Goal: Find contact information: Find contact information

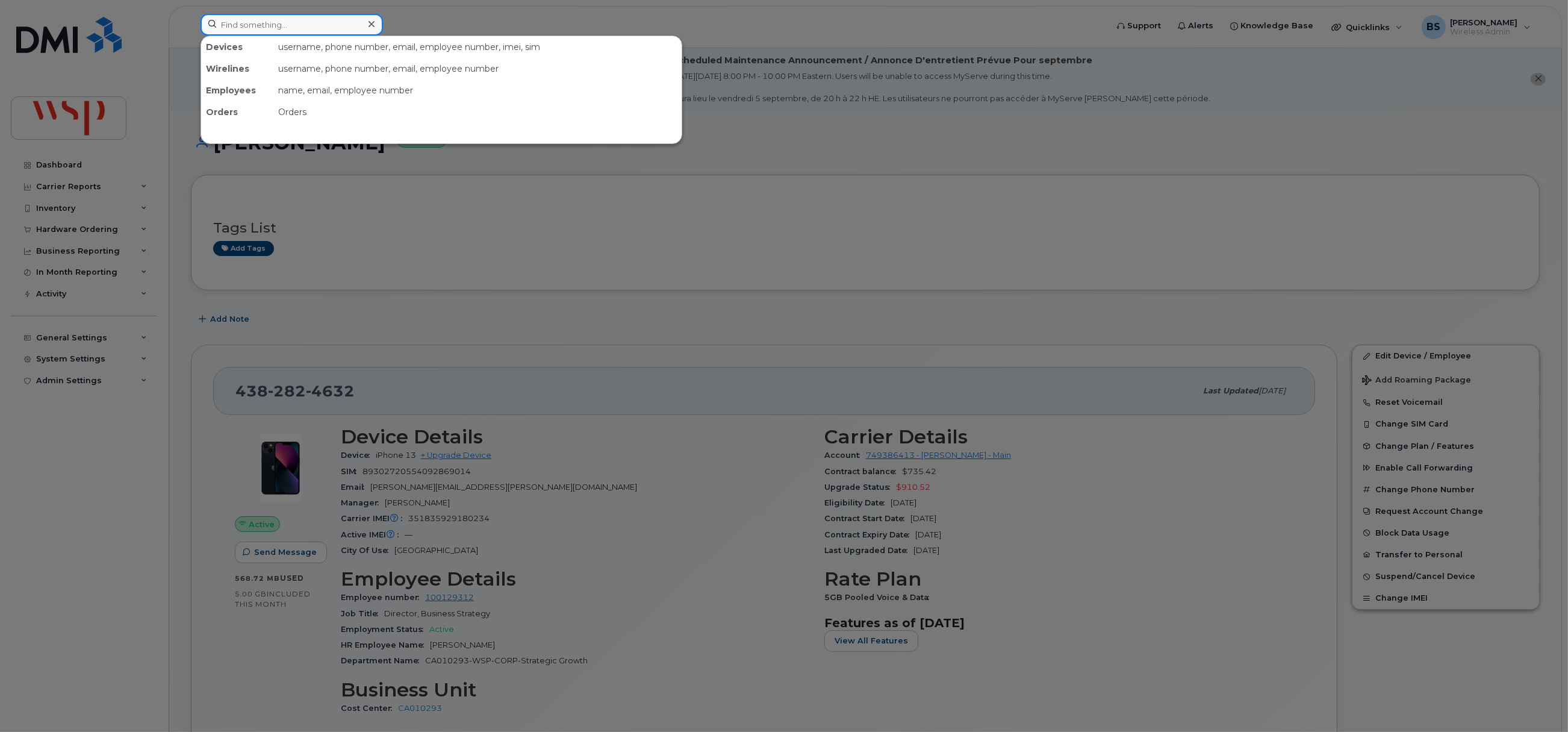
click at [311, 25] on input at bounding box center [291, 25] width 182 height 22
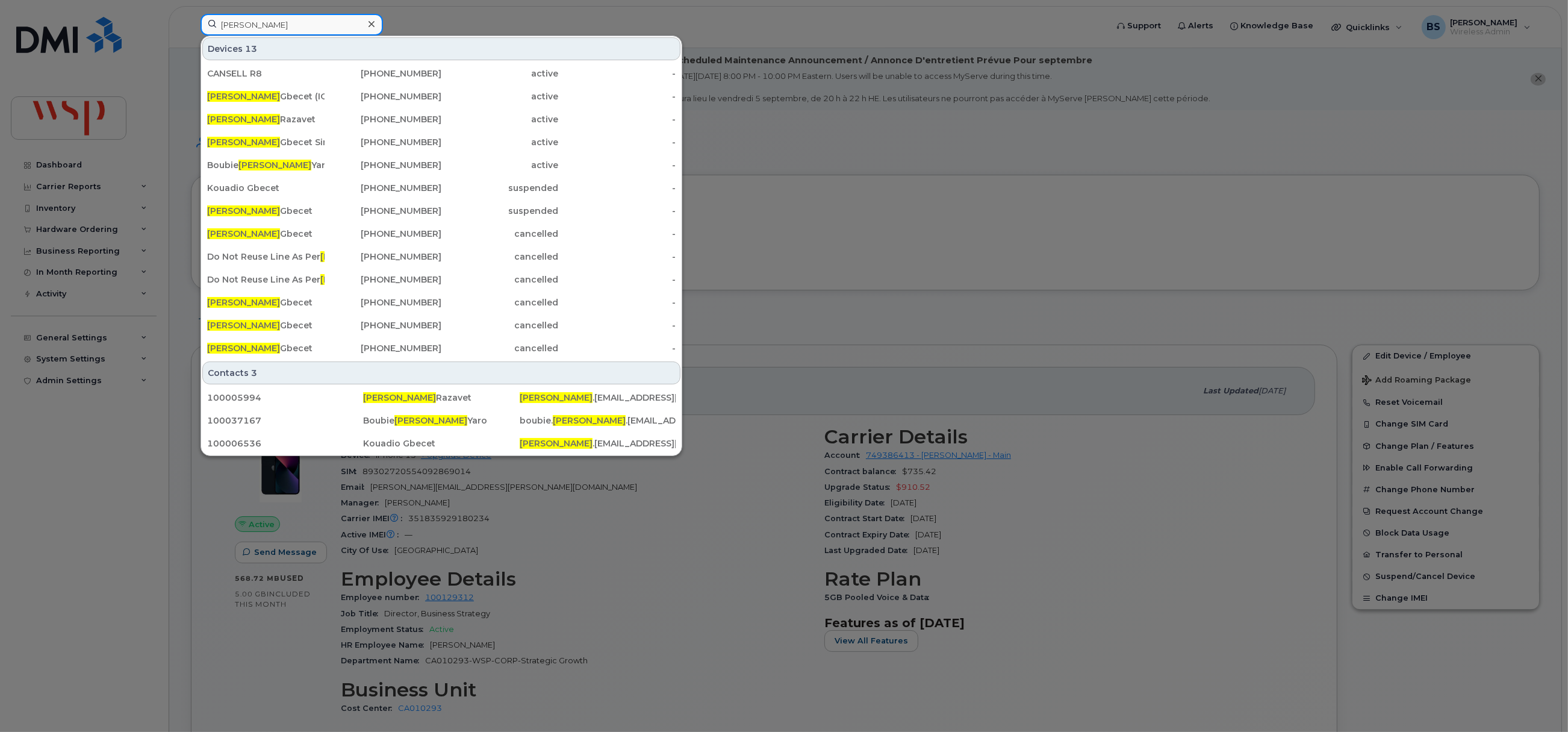
drag, startPoint x: 169, startPoint y: 34, endPoint x: 156, endPoint y: 32, distance: 13.2
click at [191, 34] on div "aristide Devices 13 CANSELL R8 613-219-8476 active - Aristide Gbecet (IOT Devic…" at bounding box center [650, 27] width 918 height 26
paste input "5147145790"
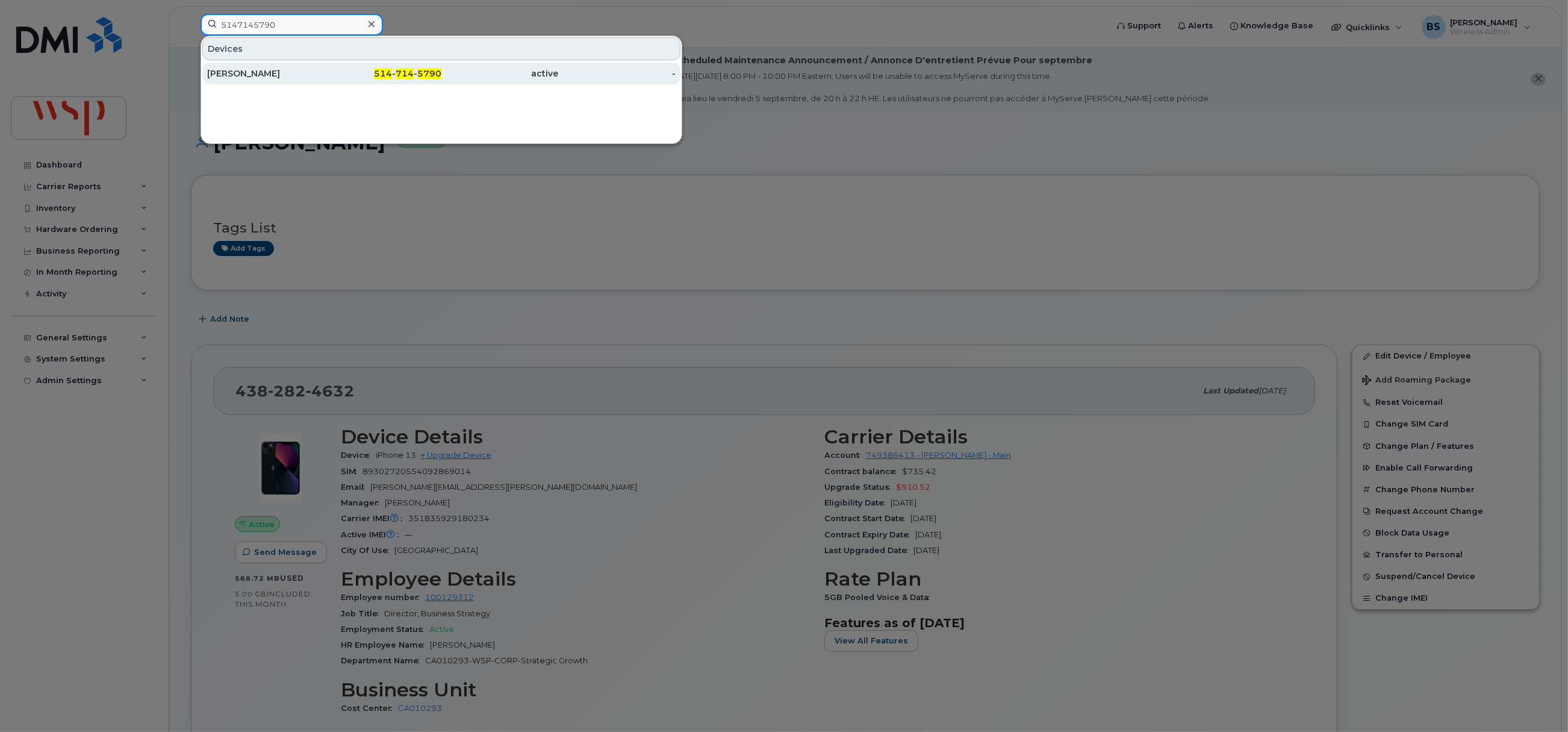
type input "5147145790"
click at [251, 70] on div "Marc-Olivier de Guise" at bounding box center [265, 73] width 118 height 12
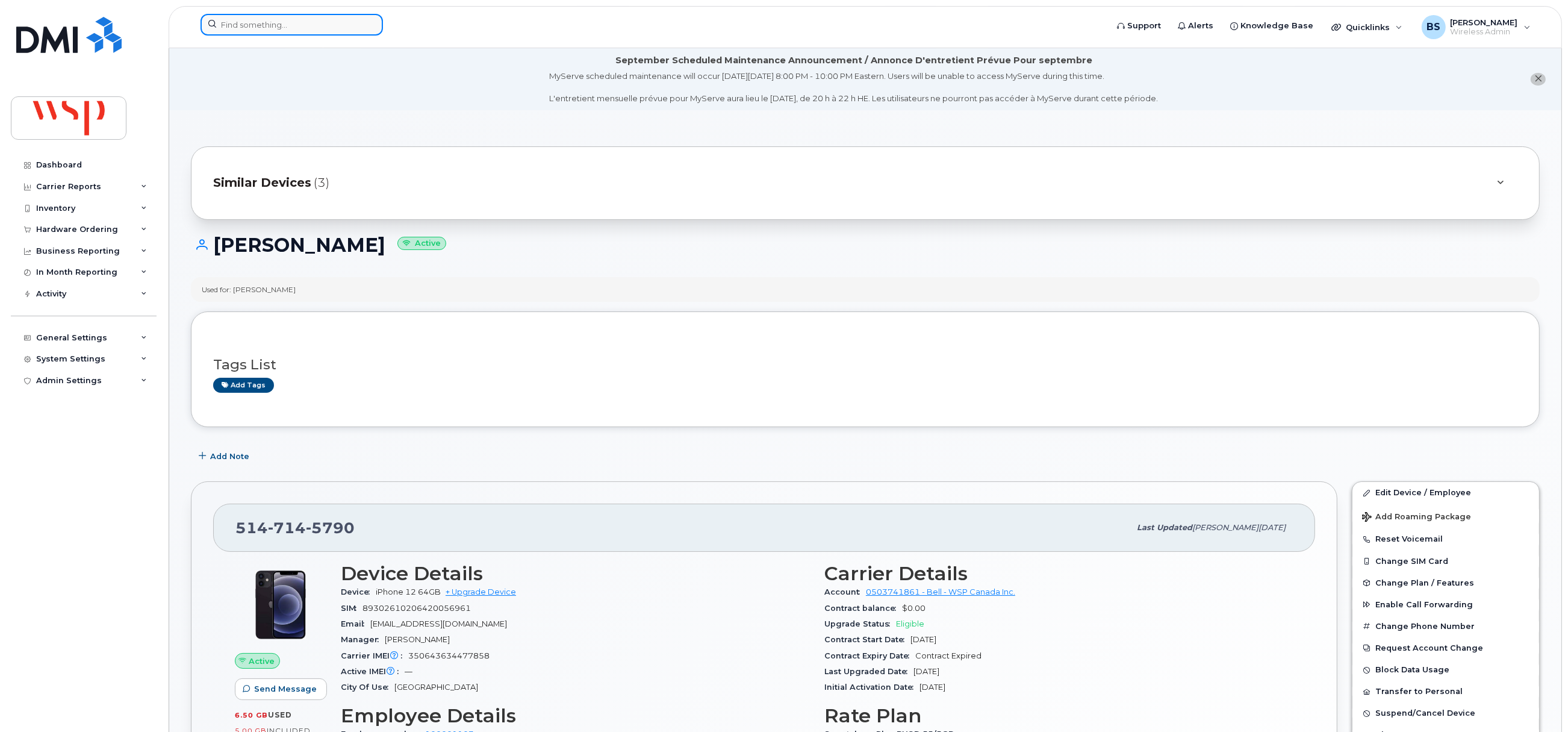
click at [308, 27] on input at bounding box center [291, 25] width 182 height 22
paste input "5813092023"
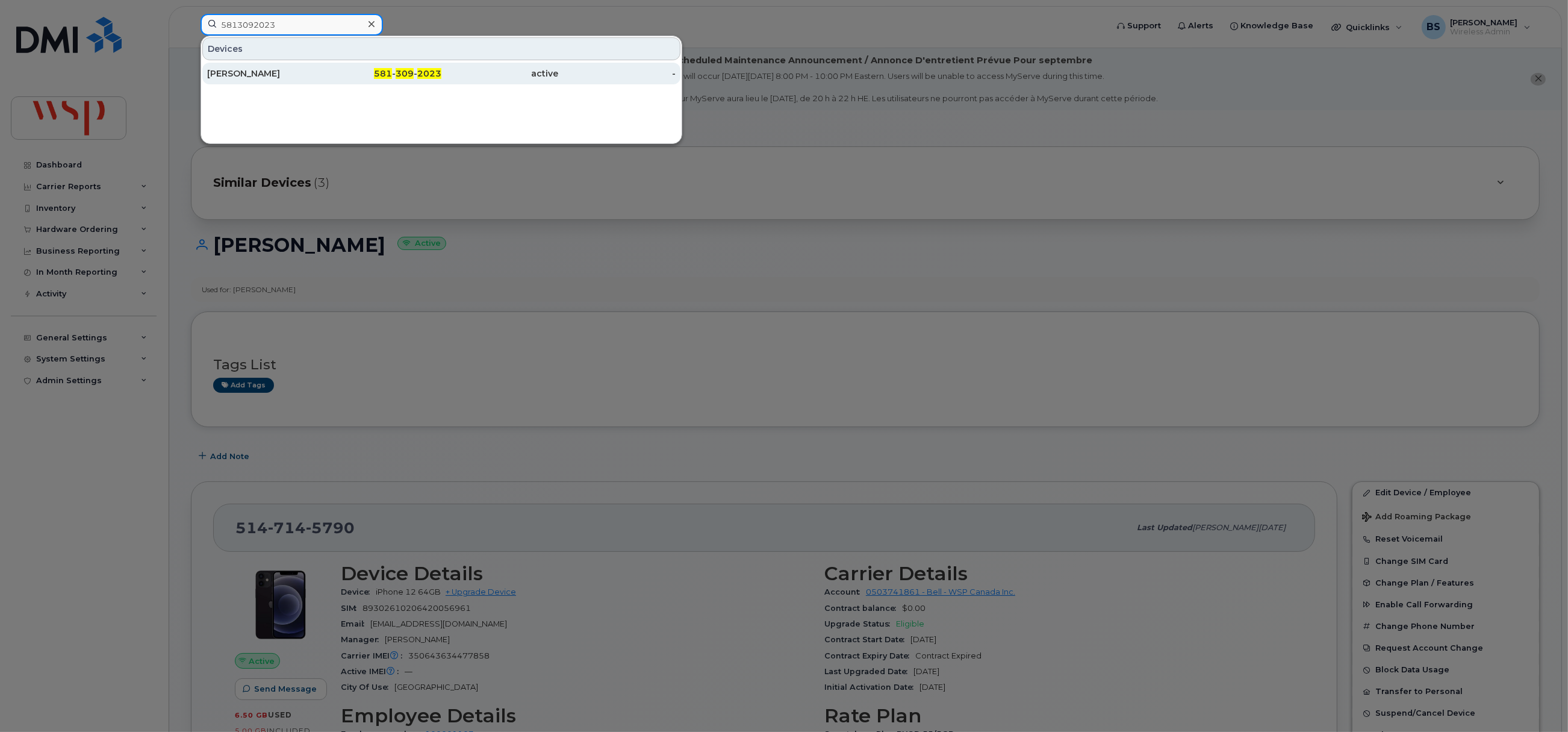
type input "5813092023"
drag, startPoint x: 237, startPoint y: 71, endPoint x: 472, endPoint y: 165, distance: 253.1
click at [237, 71] on div "Yves Beaudoin" at bounding box center [265, 73] width 118 height 12
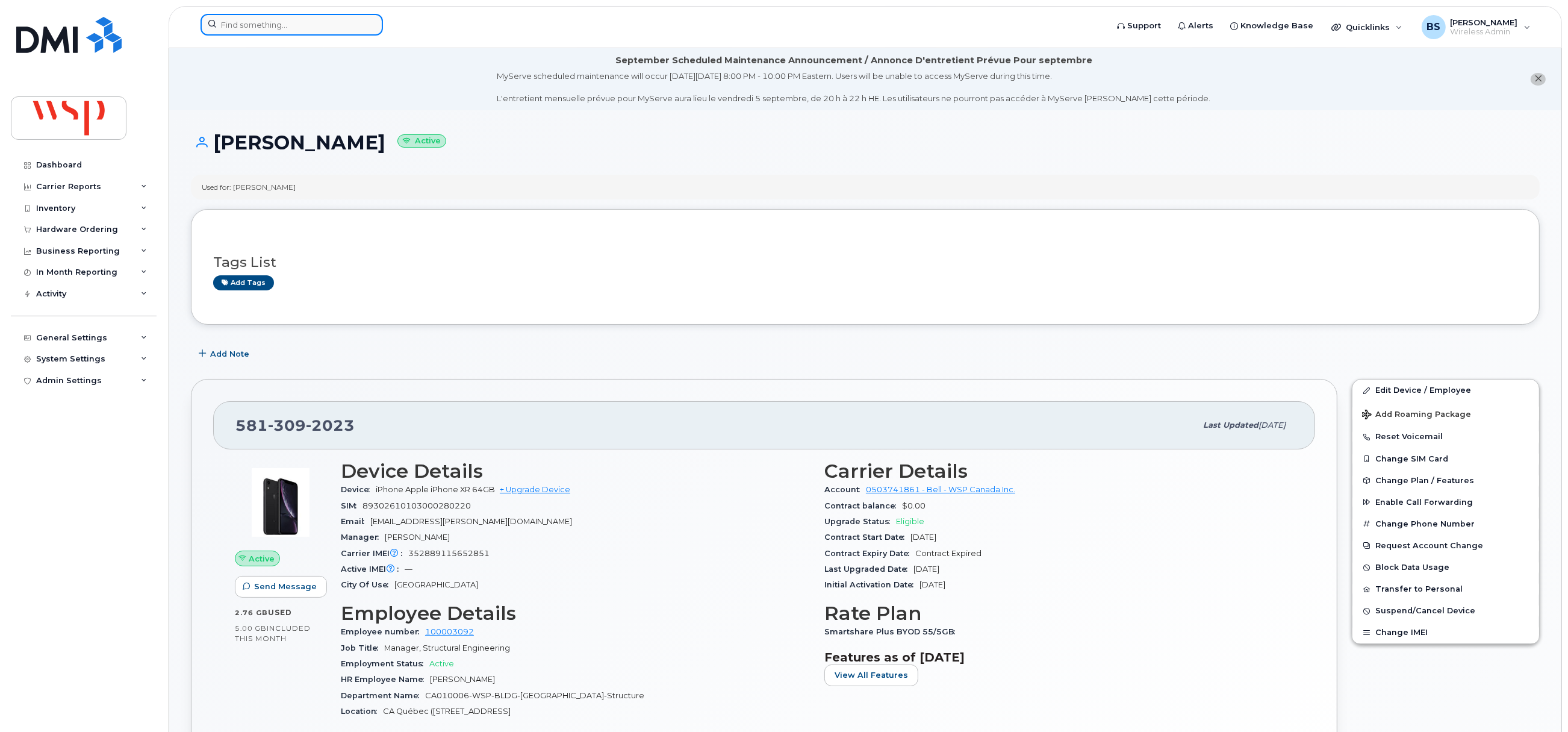
click at [314, 30] on input at bounding box center [291, 25] width 182 height 22
paste input "[PERSON_NAME]"
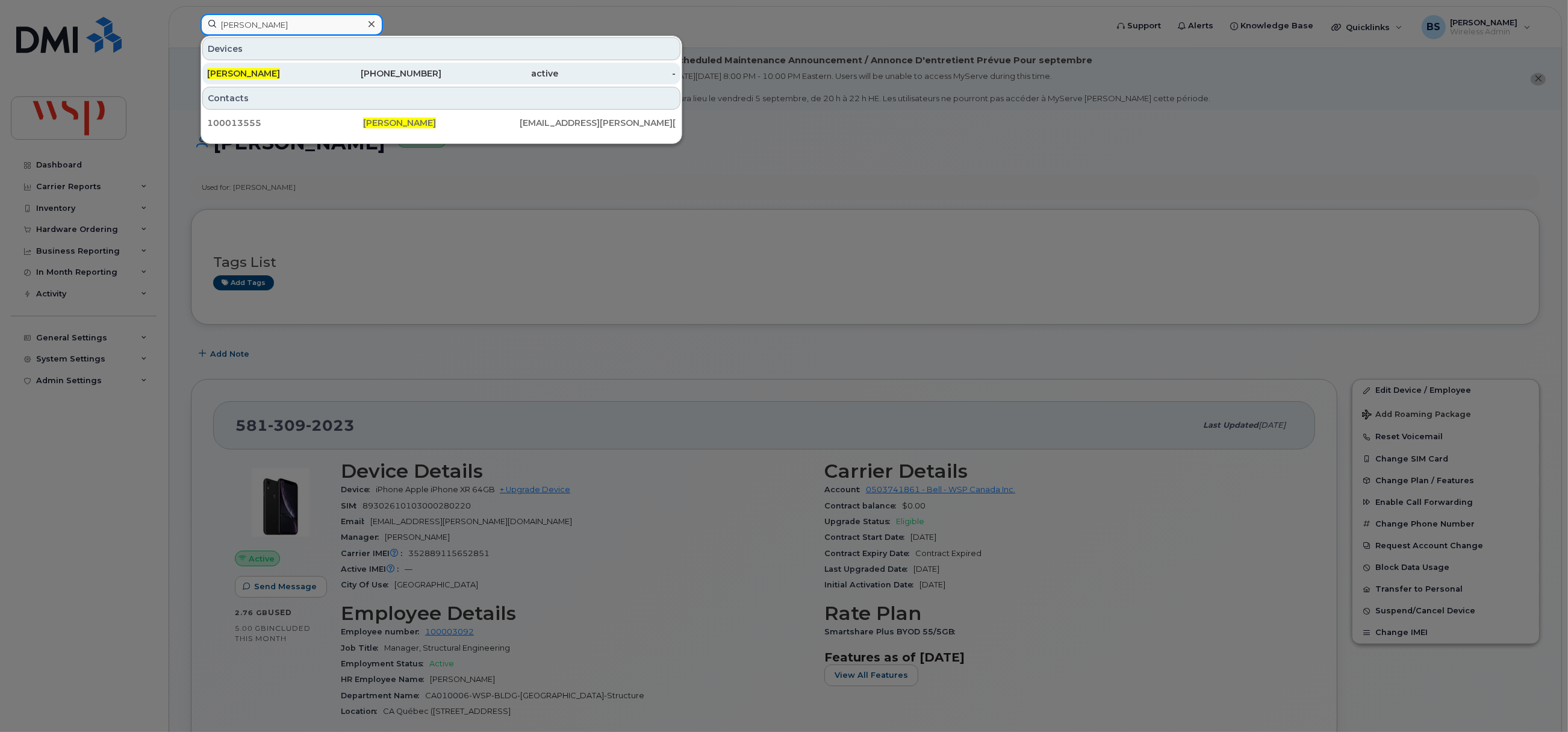
type input "[PERSON_NAME]"
click at [246, 73] on span "[PERSON_NAME]" at bounding box center [243, 73] width 73 height 11
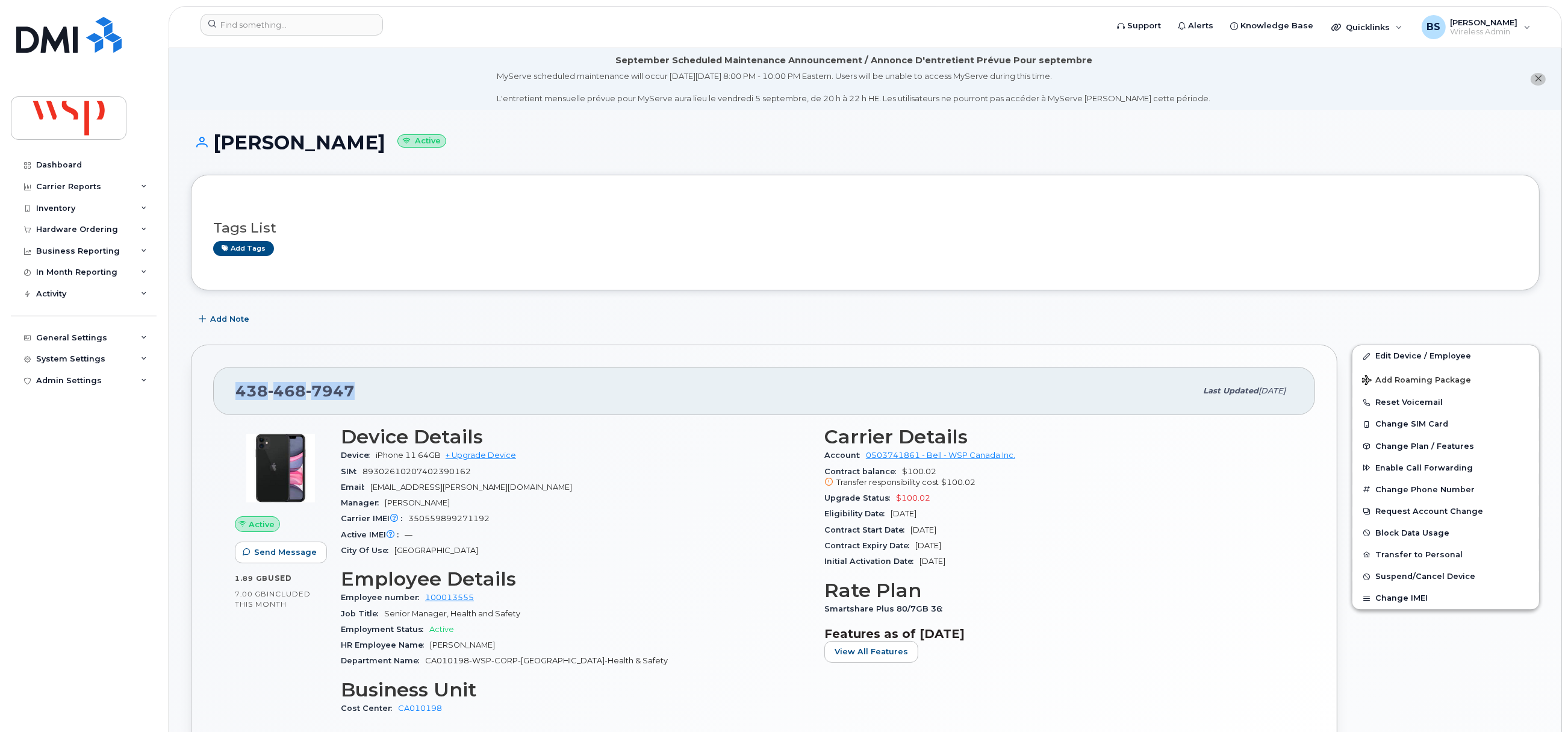
drag, startPoint x: 368, startPoint y: 392, endPoint x: 212, endPoint y: 381, distance: 156.4
click at [212, 385] on div "[PHONE_NUMBER] Last updated [DATE] Active Send Message 1.89 GB  used 7.00 GB  i…" at bounding box center [764, 573] width 1147 height 458
copy span "[PHONE_NUMBER]"
drag, startPoint x: 501, startPoint y: 484, endPoint x: 371, endPoint y: 491, distance: 130.2
click at [373, 491] on div "Email [EMAIL_ADDRESS][PERSON_NAME][DOMAIN_NAME]" at bounding box center [575, 487] width 469 height 15
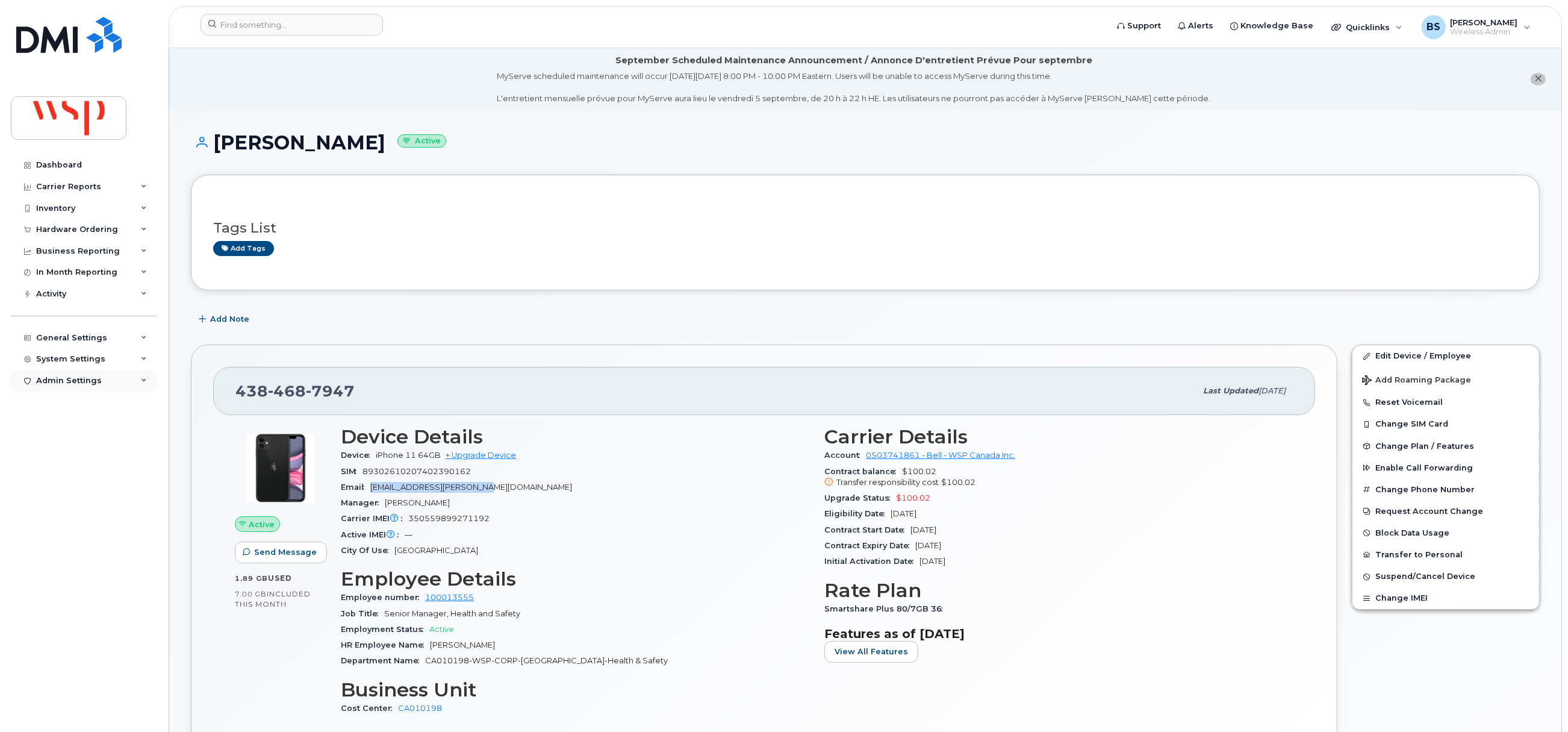
copy span "[EMAIL_ADDRESS][PERSON_NAME][DOMAIN_NAME]"
drag, startPoint x: 58, startPoint y: 102, endPoint x: 80, endPoint y: 101, distance: 22.0
click at [58, 102] on img at bounding box center [69, 118] width 93 height 35
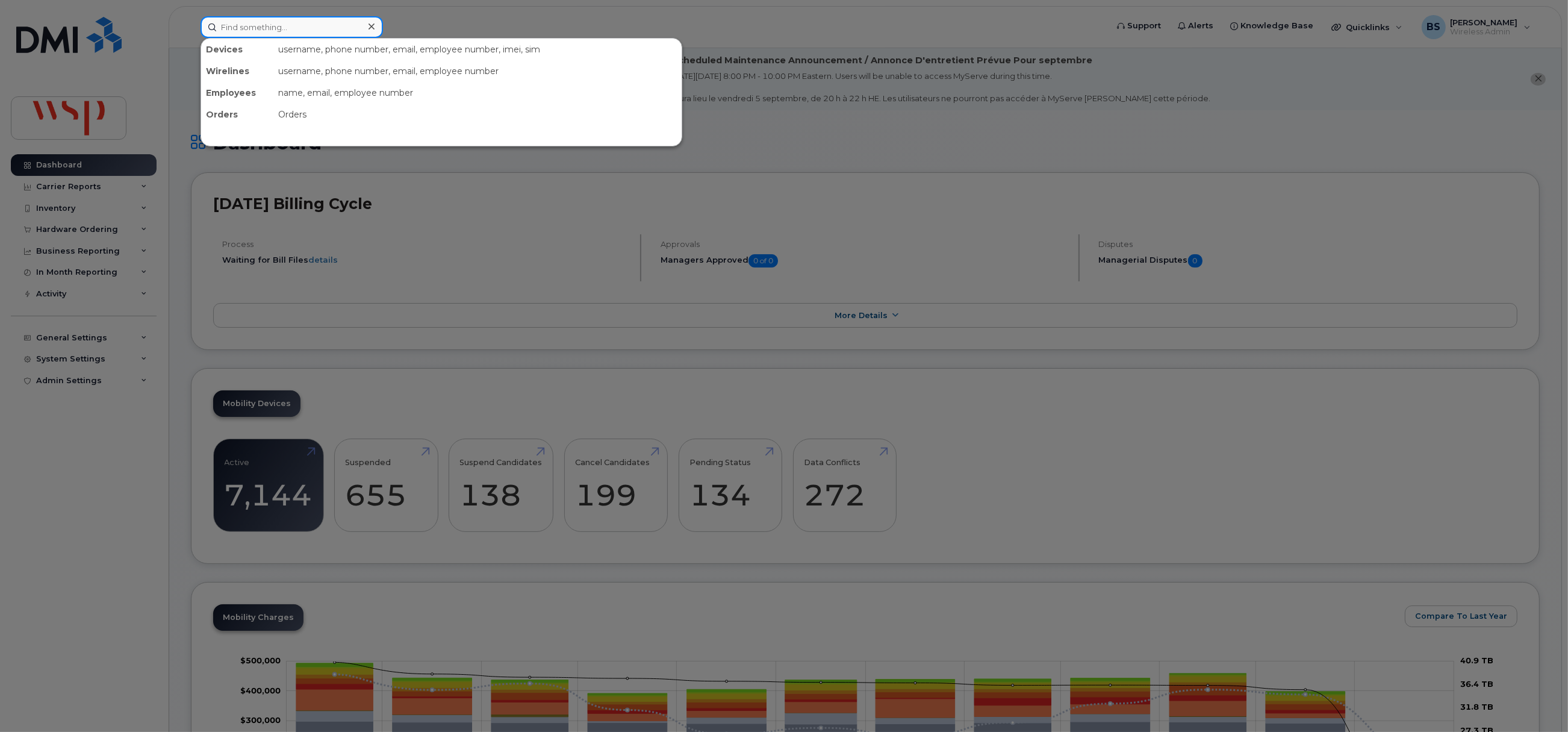
click at [297, 27] on input at bounding box center [291, 27] width 182 height 22
paste input "5142370519"
drag, startPoint x: 311, startPoint y: 28, endPoint x: 171, endPoint y: 32, distance: 140.1
click at [191, 32] on div "5142370519 No results" at bounding box center [650, 27] width 918 height 22
paste input "Stewart, Corey <Corey.Stewart@wsp.com>"
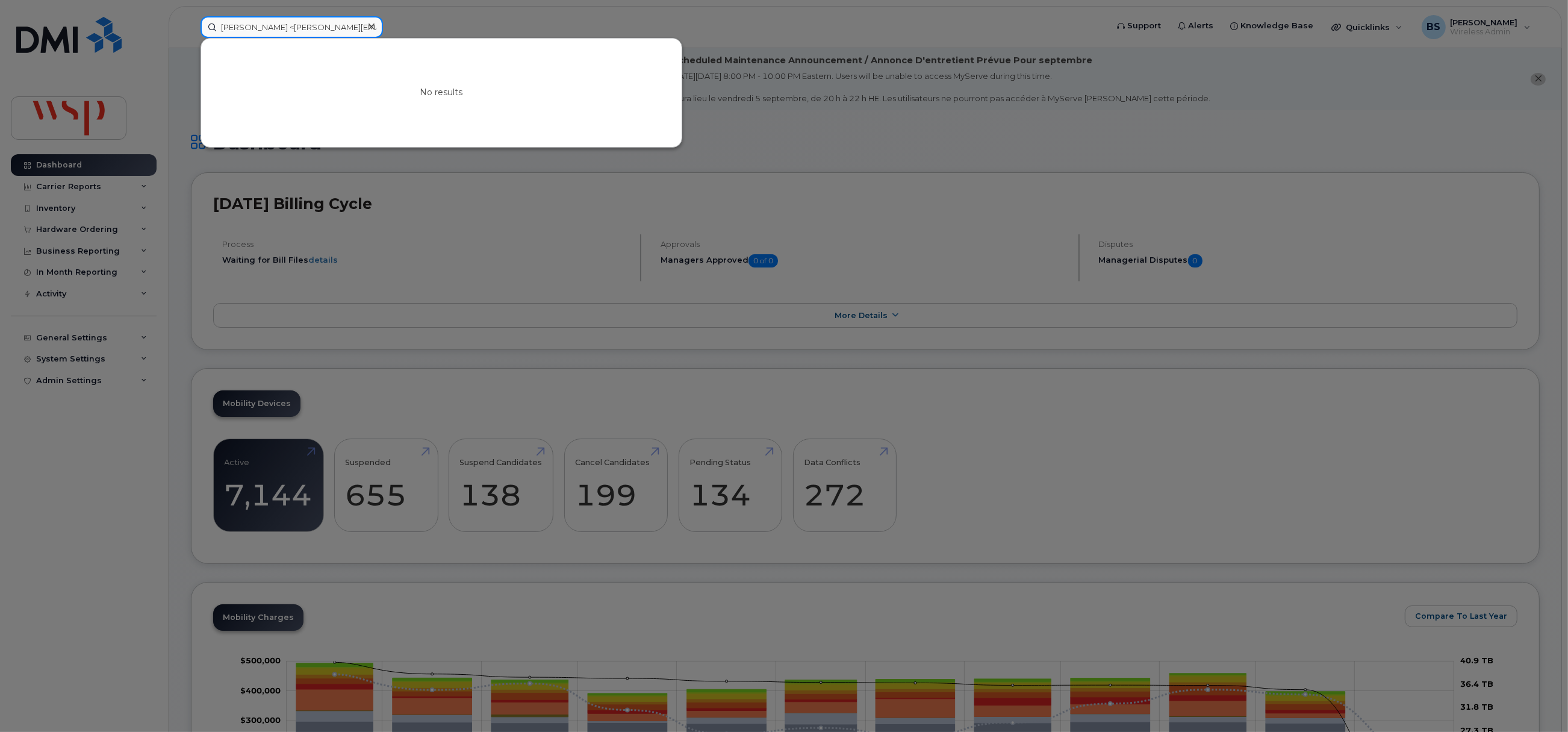
drag, startPoint x: 275, startPoint y: 26, endPoint x: 155, endPoint y: 27, distance: 120.0
click at [191, 27] on div "Stewart, Corey <Corey.Stewart@wsp.com> No results" at bounding box center [650, 27] width 918 height 22
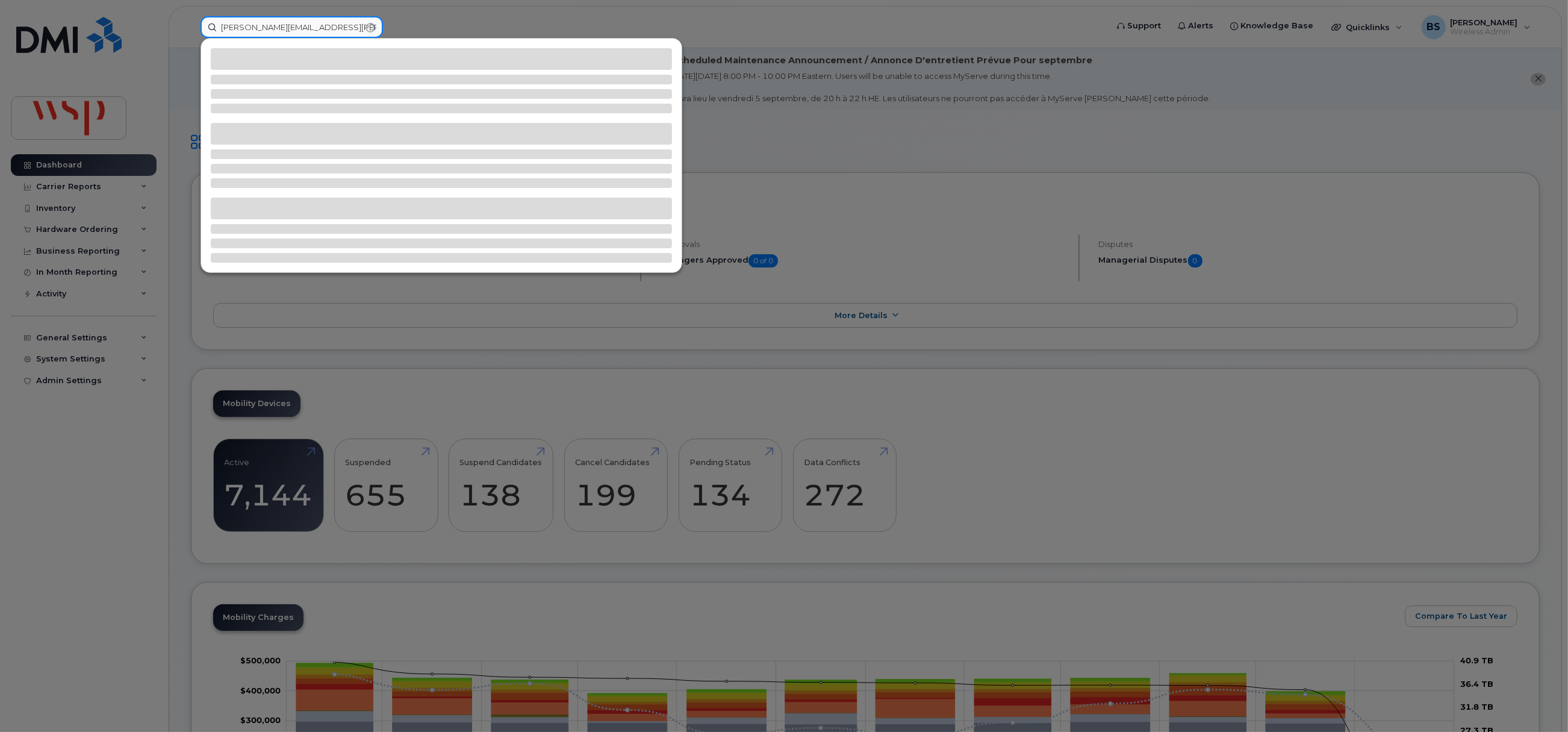
click at [335, 20] on input "Corey.Stewart@wsp.com>" at bounding box center [291, 27] width 182 height 22
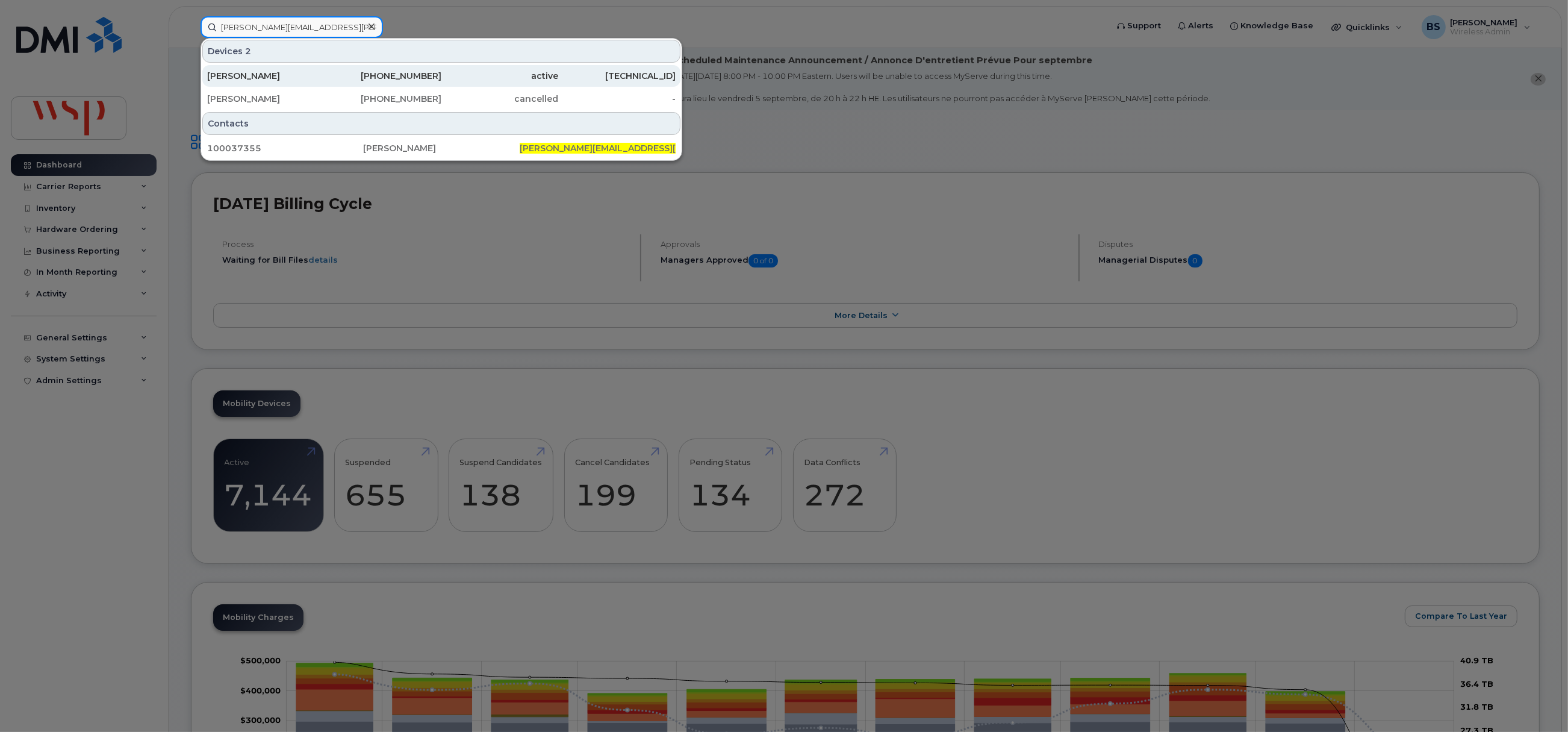
type input "[PERSON_NAME][EMAIL_ADDRESS][PERSON_NAME][DOMAIN_NAME]"
drag, startPoint x: 396, startPoint y: 75, endPoint x: 444, endPoint y: 73, distance: 48.0
click at [396, 75] on div "514-237-0159" at bounding box center [383, 76] width 118 height 12
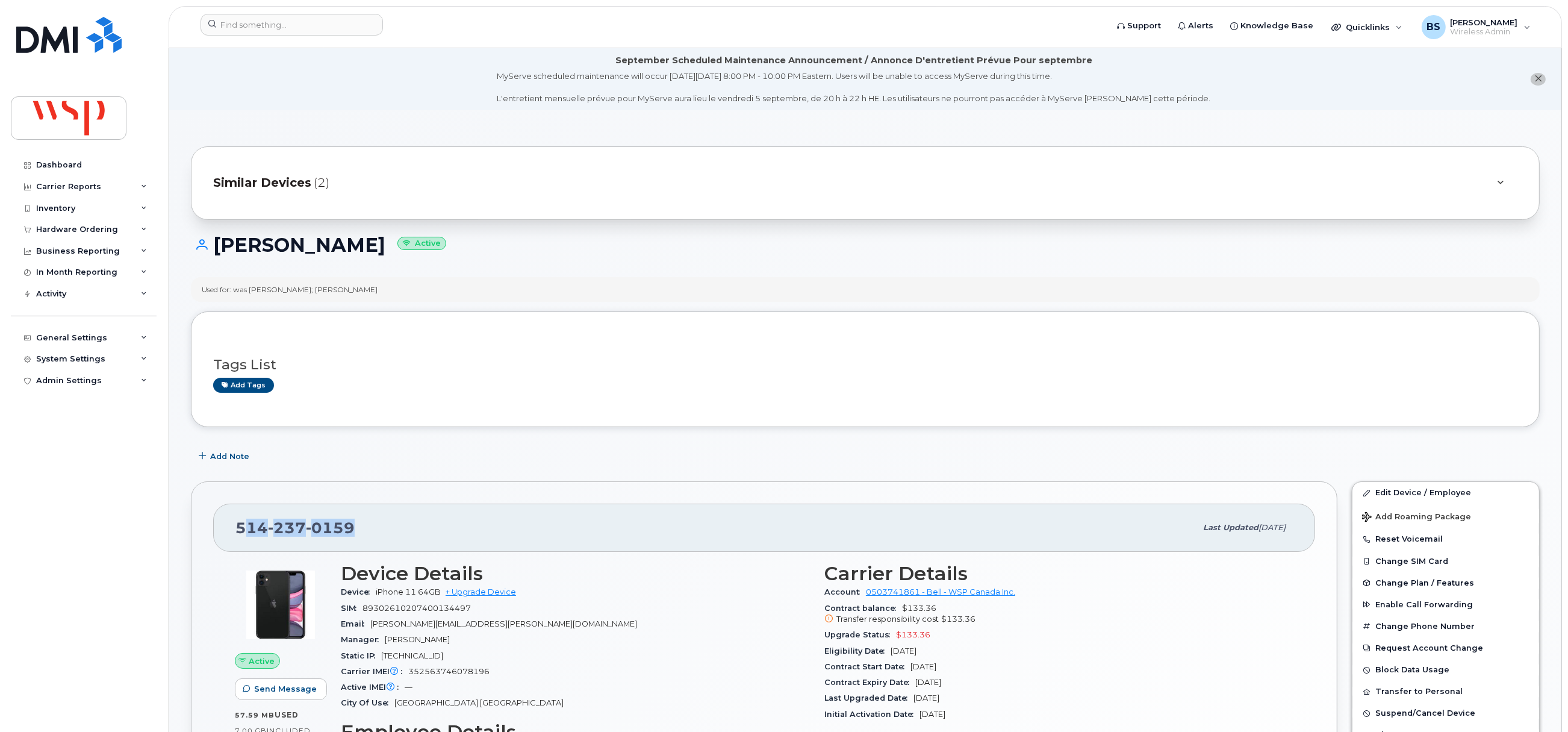
drag, startPoint x: 330, startPoint y: 532, endPoint x: 243, endPoint y: 526, distance: 87.2
click at [243, 526] on div "[PHONE_NUMBER]" at bounding box center [715, 528] width 960 height 26
drag, startPoint x: 229, startPoint y: 530, endPoint x: 367, endPoint y: 530, distance: 138.0
click at [367, 530] on div "[PHONE_NUMBER] Last updated [DATE]" at bounding box center [764, 528] width 1102 height 48
copy span "[PHONE_NUMBER]"
